Goal: Navigation & Orientation: Find specific page/section

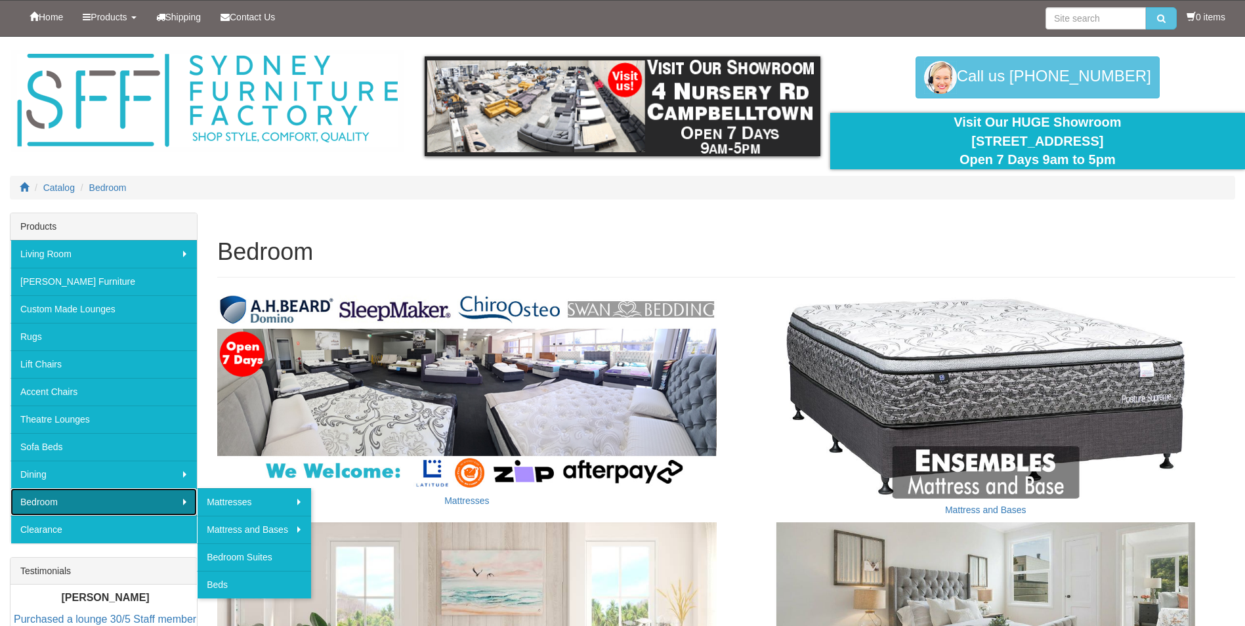
click at [173, 503] on link "Bedroom" at bounding box center [104, 502] width 186 height 28
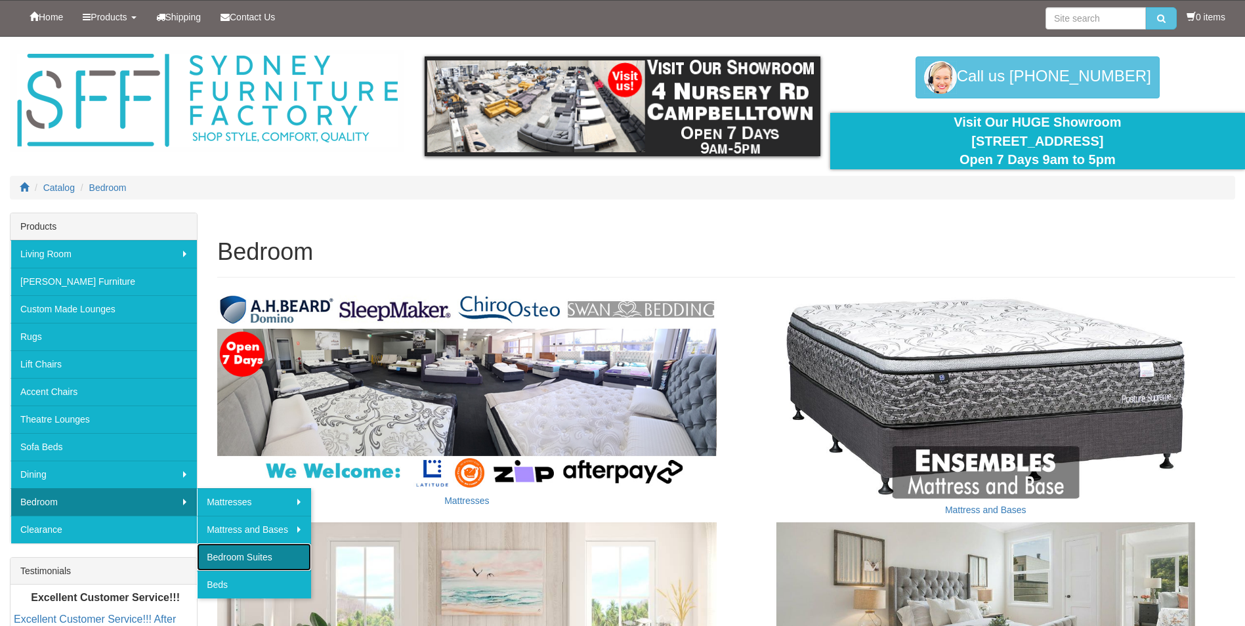
click at [249, 557] on link "Bedroom Suites" at bounding box center [254, 558] width 114 height 28
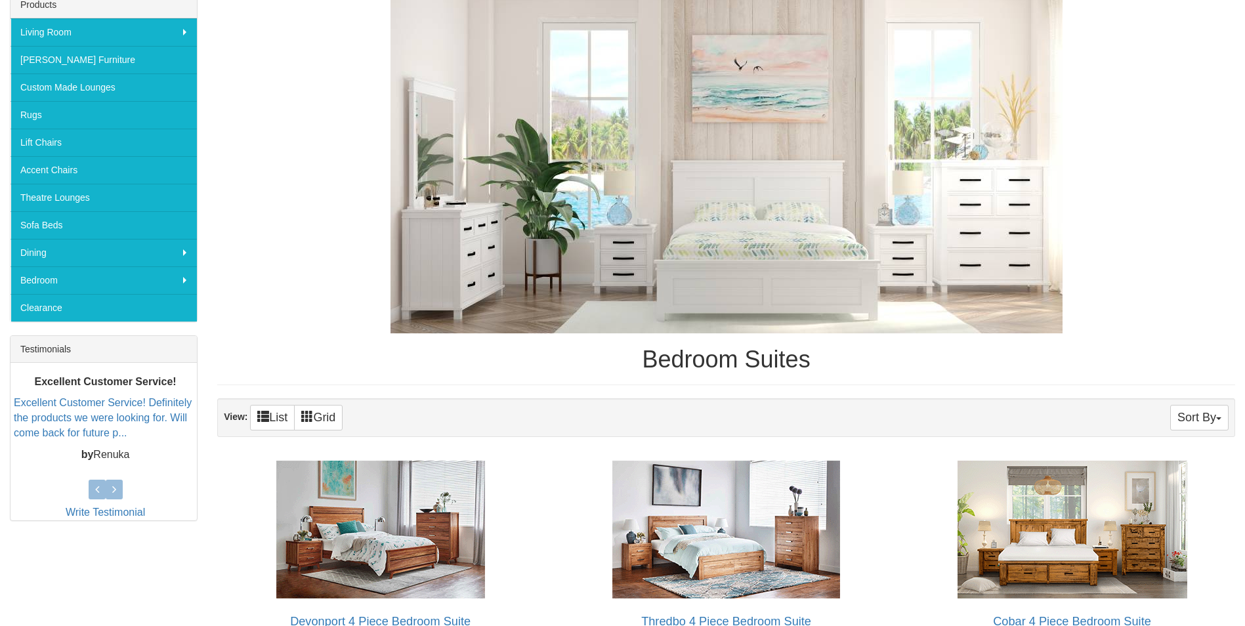
scroll to position [156, 0]
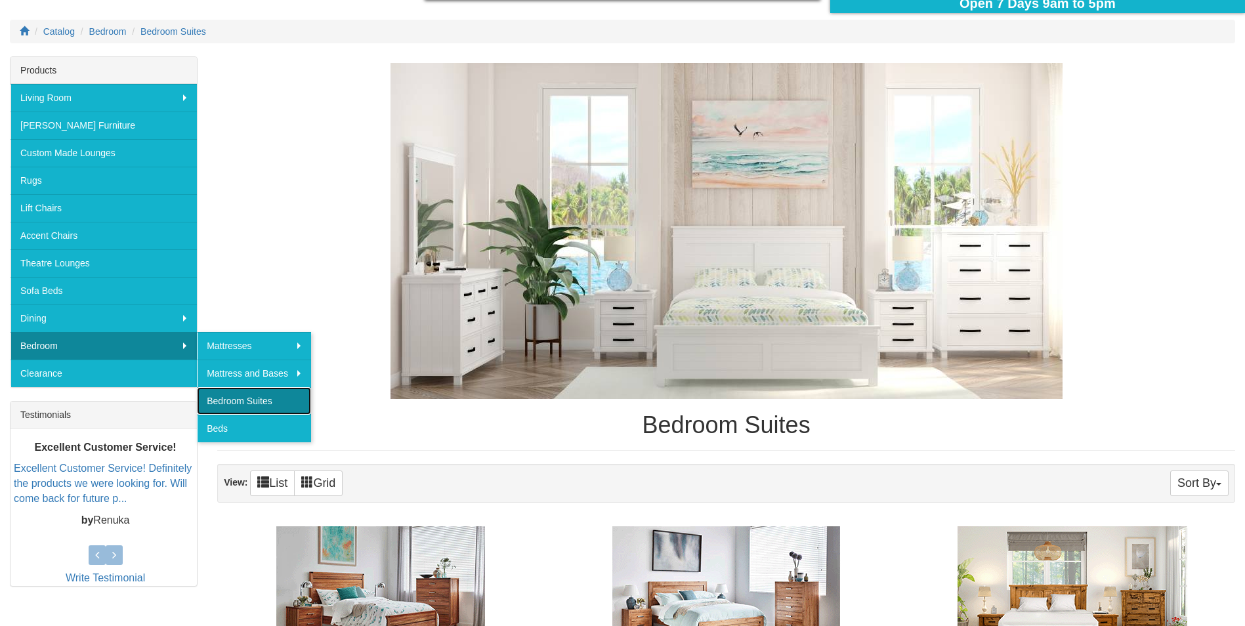
click at [236, 403] on link "Bedroom Suites" at bounding box center [254, 401] width 114 height 28
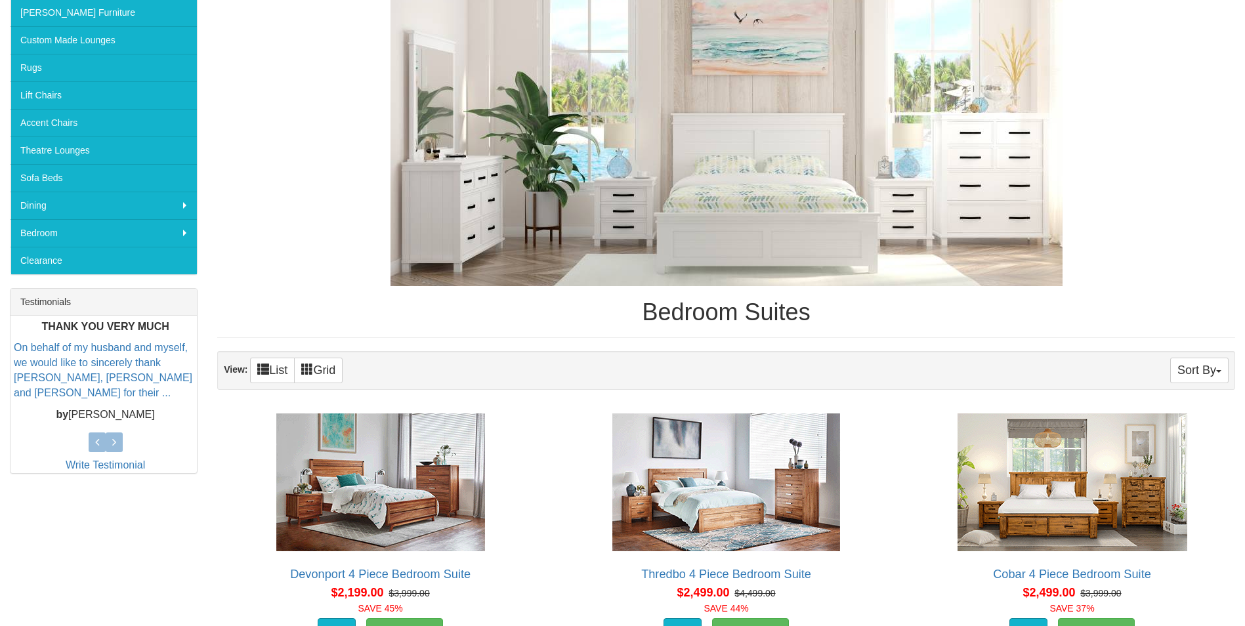
scroll to position [91, 0]
